Goal: Navigation & Orientation: Find specific page/section

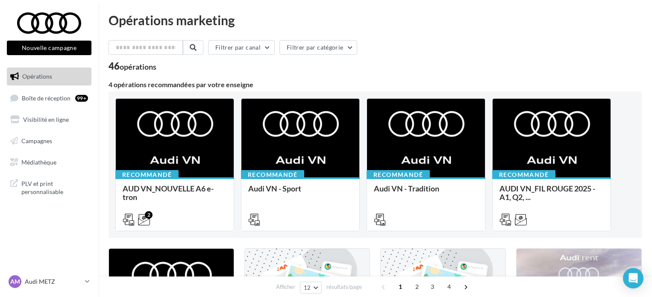
scroll to position [240, 0]
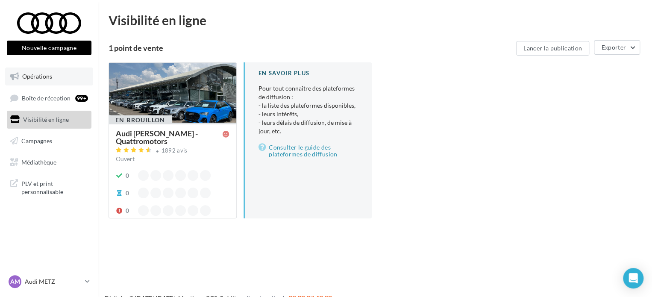
click at [47, 75] on span "Opérations" at bounding box center [37, 76] width 30 height 7
